Goal: Information Seeking & Learning: Learn about a topic

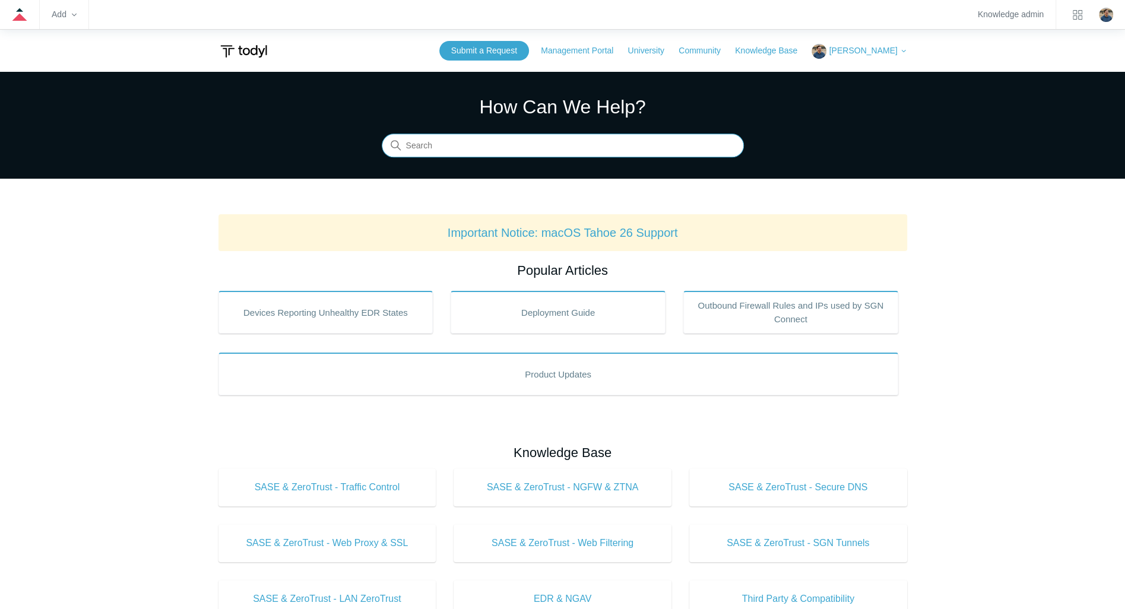
click at [488, 148] on input "Search" at bounding box center [563, 146] width 362 height 24
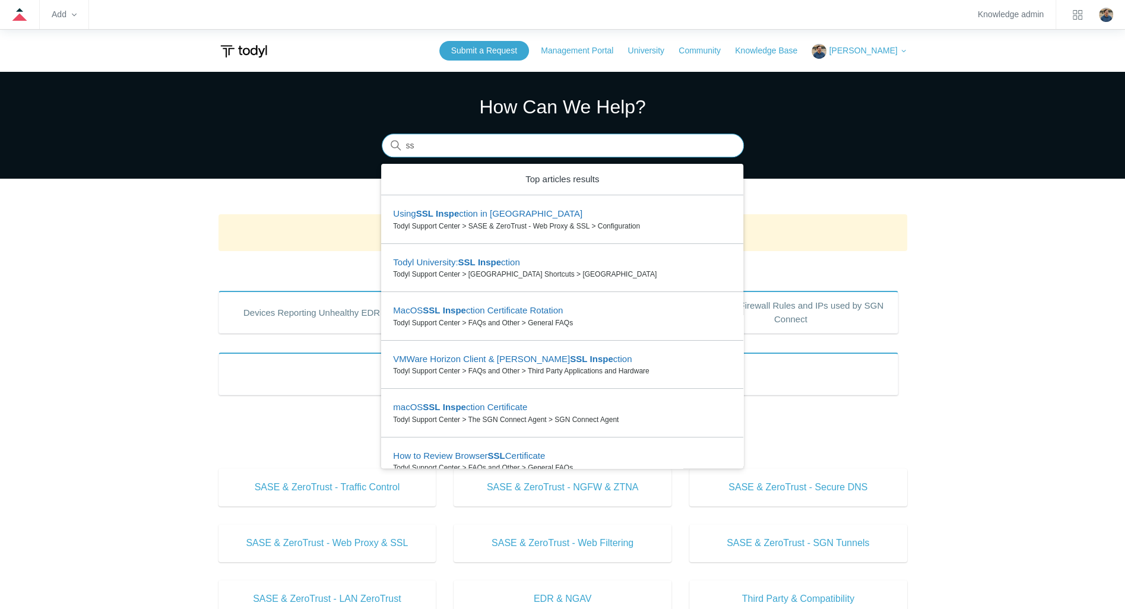
type input "s"
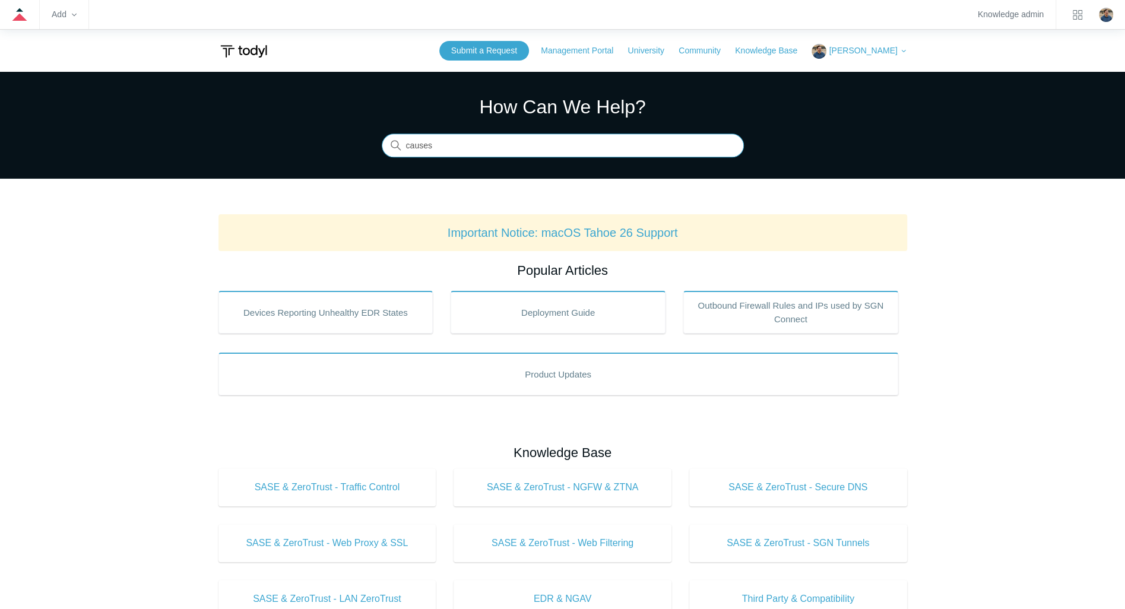
type input "causes"
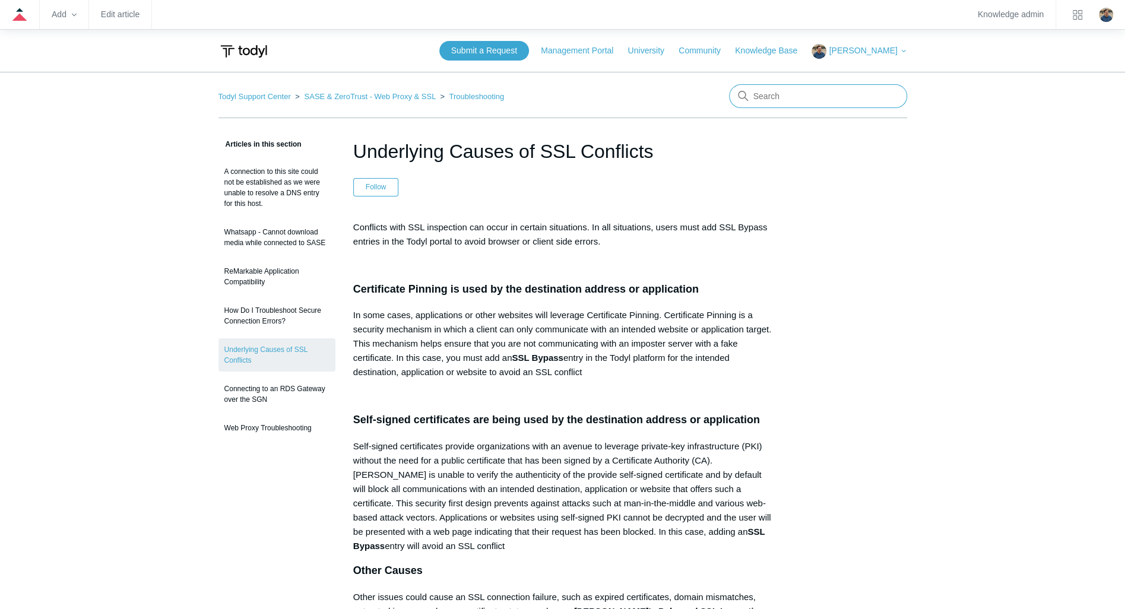
click at [845, 106] on input "Search" at bounding box center [818, 96] width 178 height 24
type input "har file"
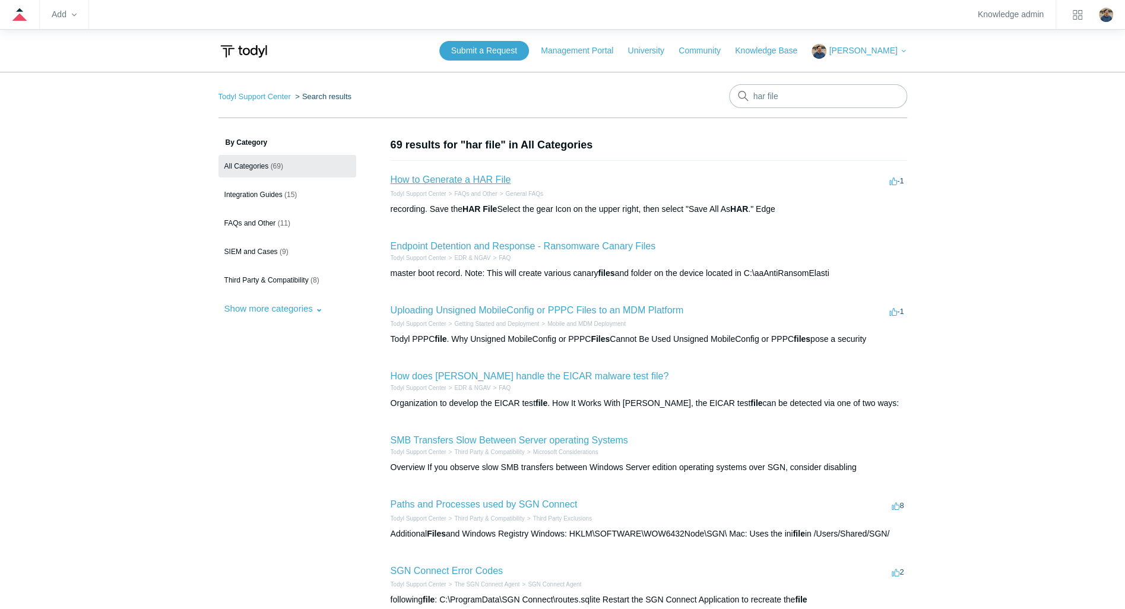
click at [465, 181] on link "How to Generate a HAR File" at bounding box center [451, 180] width 121 height 10
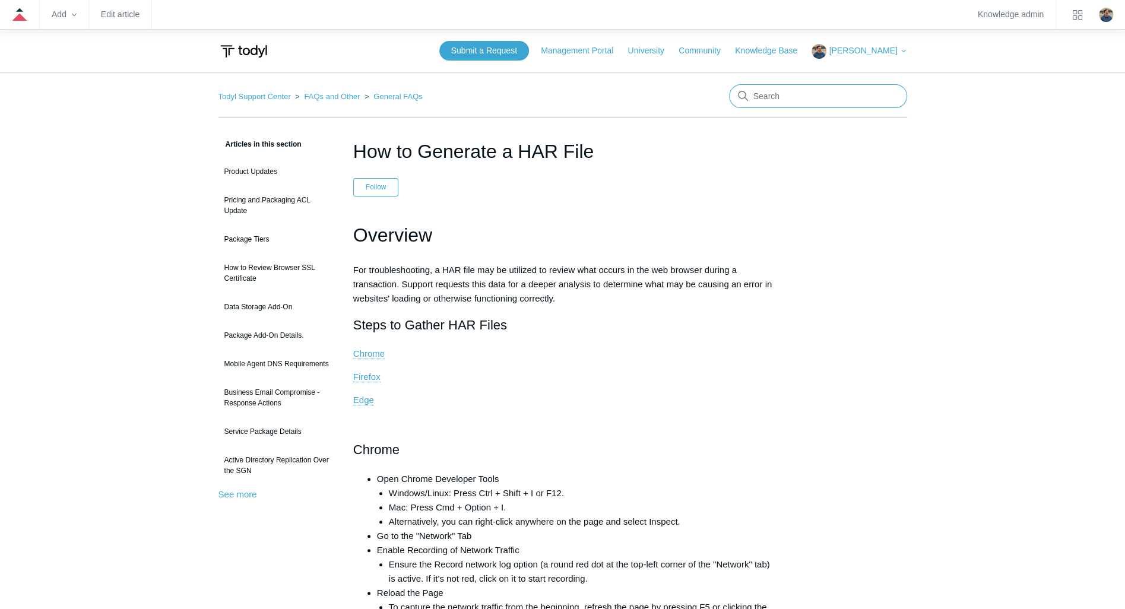
click at [770, 98] on input "Search" at bounding box center [818, 96] width 178 height 24
type input "smb"
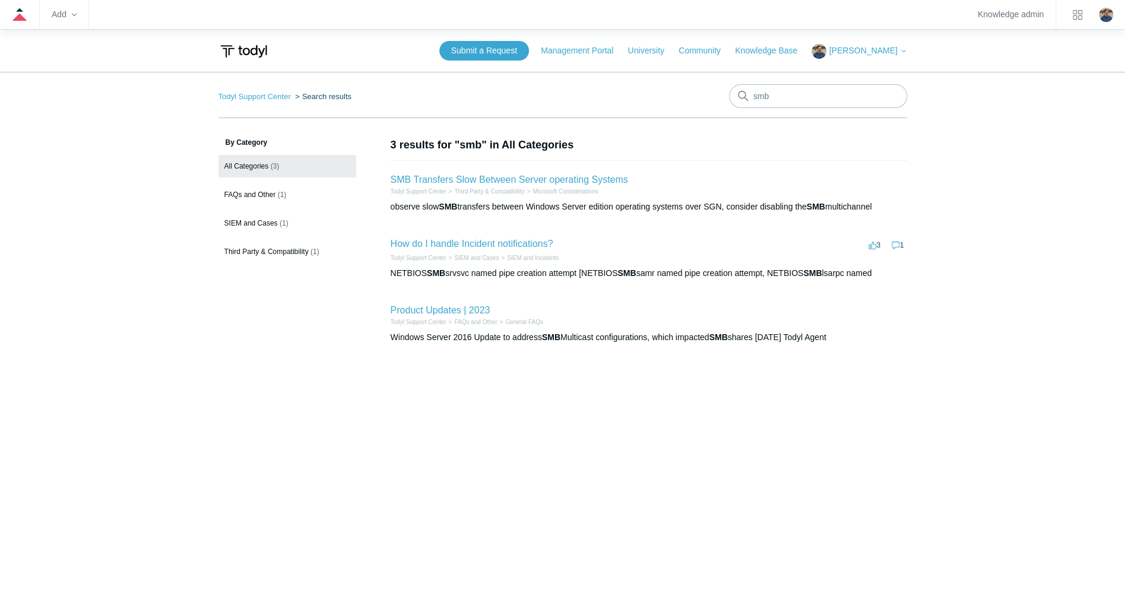
click at [575, 185] on h2 "SMB Transfers Slow Between Server operating Systems" at bounding box center [510, 180] width 238 height 14
click at [577, 180] on link "SMB Transfers Slow Between Server operating Systems" at bounding box center [510, 180] width 238 height 10
